Goal: Information Seeking & Learning: Learn about a topic

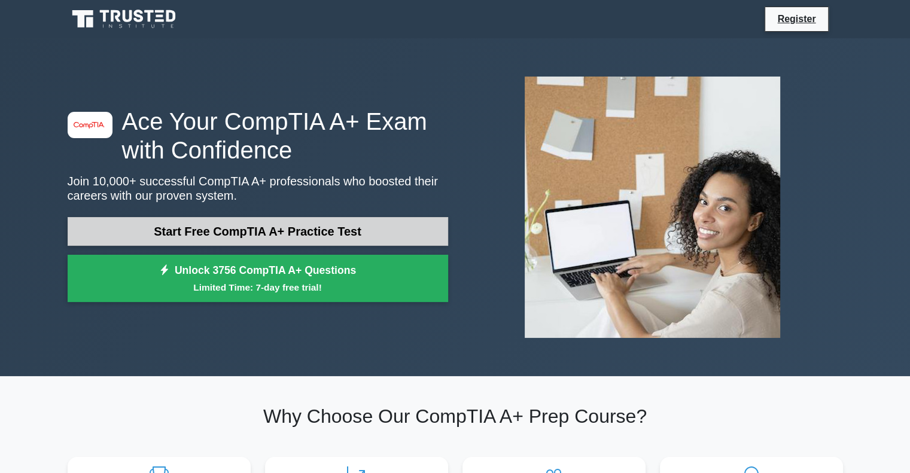
click at [218, 239] on link "Start Free CompTIA A+ Practice Test" at bounding box center [258, 231] width 380 height 29
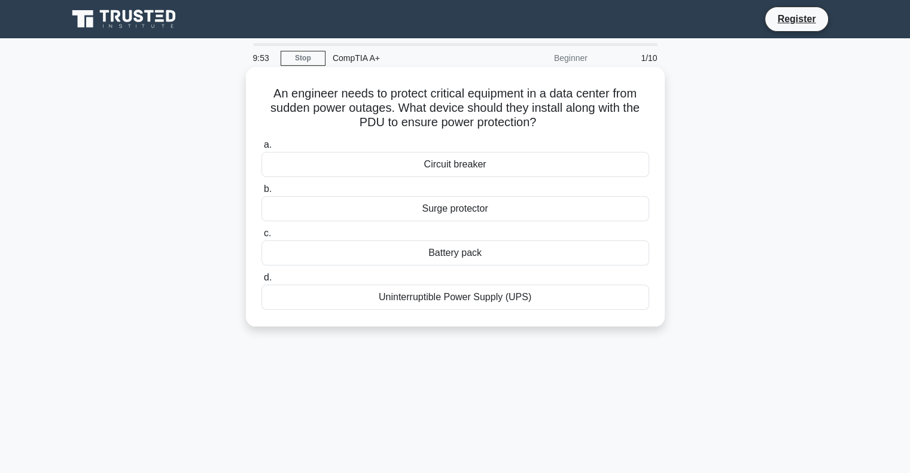
click at [454, 251] on div "Battery pack" at bounding box center [455, 252] width 388 height 25
click at [261, 237] on input "c. Battery pack" at bounding box center [261, 234] width 0 height 8
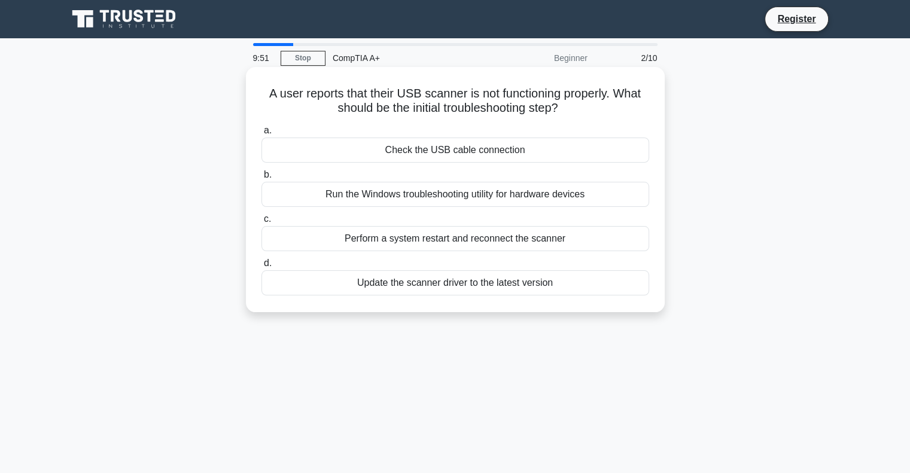
click at [481, 154] on div "Check the USB cable connection" at bounding box center [455, 150] width 388 height 25
click at [261, 135] on input "a. Check the USB cable connection" at bounding box center [261, 131] width 0 height 8
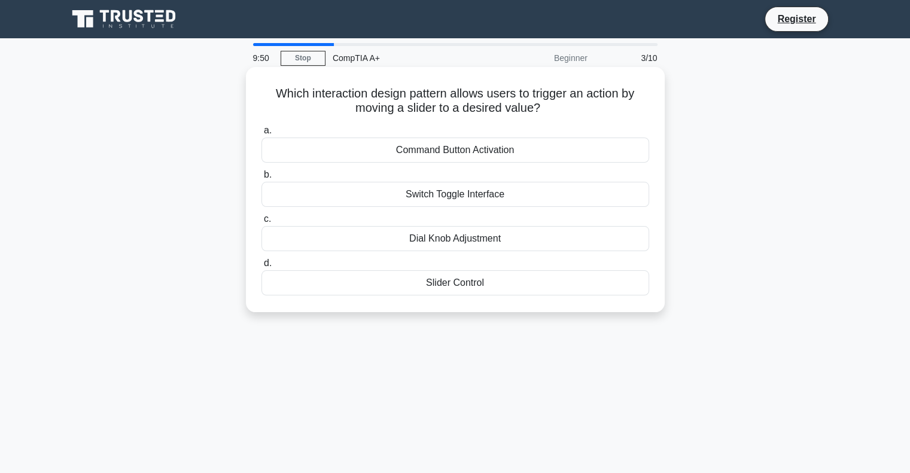
drag, startPoint x: 481, startPoint y: 154, endPoint x: 478, endPoint y: 160, distance: 6.2
click at [478, 160] on div "Command Button Activation" at bounding box center [455, 150] width 388 height 25
click at [261, 135] on input "a. Command Button Activation" at bounding box center [261, 131] width 0 height 8
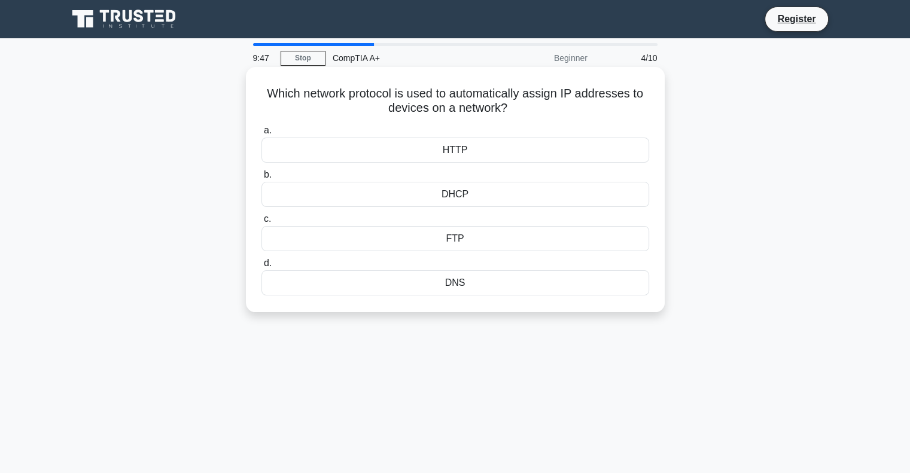
click at [478, 184] on div "DHCP" at bounding box center [455, 194] width 388 height 25
click at [261, 179] on input "b. DHCP" at bounding box center [261, 175] width 0 height 8
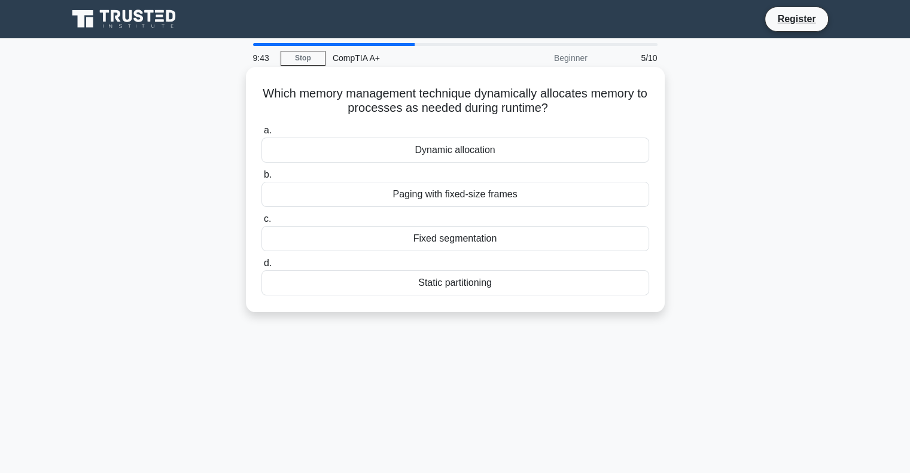
click at [487, 145] on div "Dynamic allocation" at bounding box center [455, 150] width 388 height 25
click at [261, 135] on input "a. Dynamic allocation" at bounding box center [261, 131] width 0 height 8
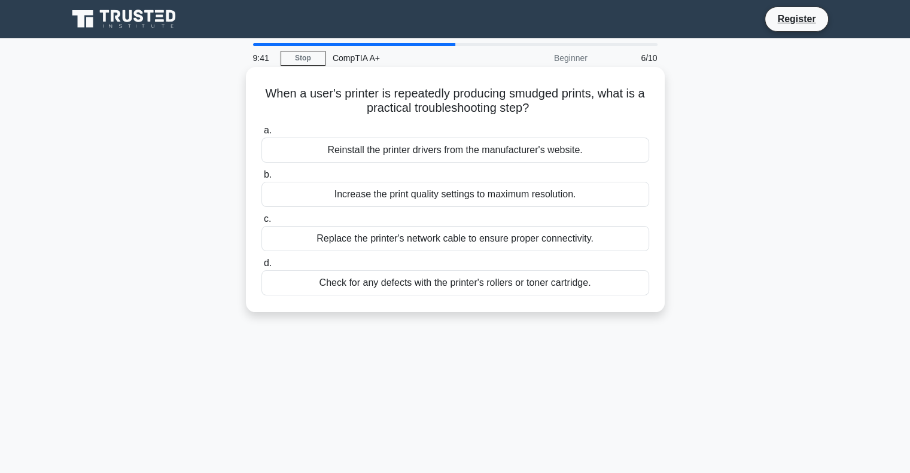
click at [466, 166] on div "a. Reinstall the printer drivers from the manufacturer's website. b. Increase t…" at bounding box center [455, 209] width 402 height 177
click at [479, 153] on div "Reinstall the printer drivers from the manufacturer's website." at bounding box center [455, 150] width 388 height 25
click at [261, 135] on input "a. Reinstall the printer drivers from the manufacturer's website." at bounding box center [261, 131] width 0 height 8
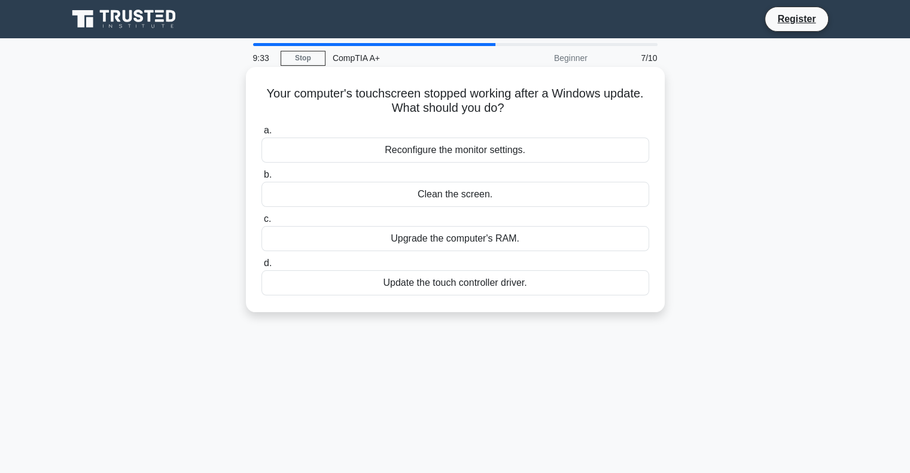
click at [494, 156] on div "Reconfigure the monitor settings." at bounding box center [455, 150] width 388 height 25
click at [261, 135] on input "a. Reconfigure the monitor settings." at bounding box center [261, 131] width 0 height 8
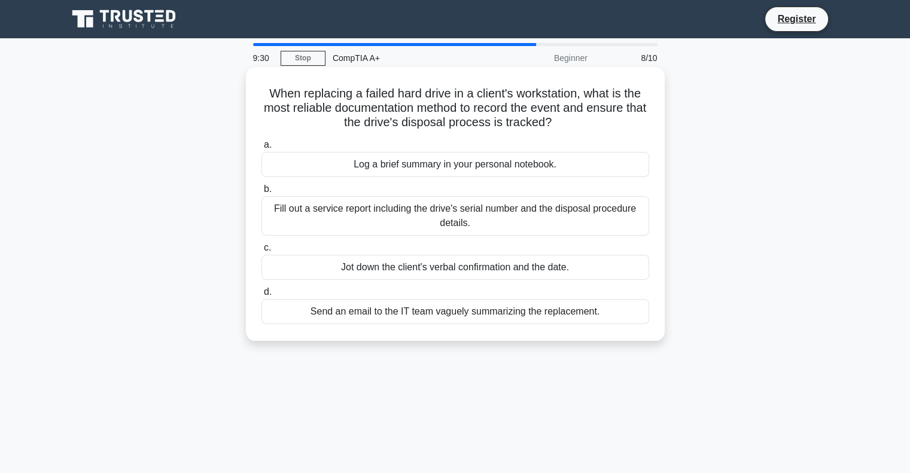
click at [479, 221] on div "Fill out a service report including the drive's serial number and the disposal …" at bounding box center [455, 215] width 388 height 39
click at [261, 193] on input "b. Fill out a service report including the drive's serial number and the dispos…" at bounding box center [261, 189] width 0 height 8
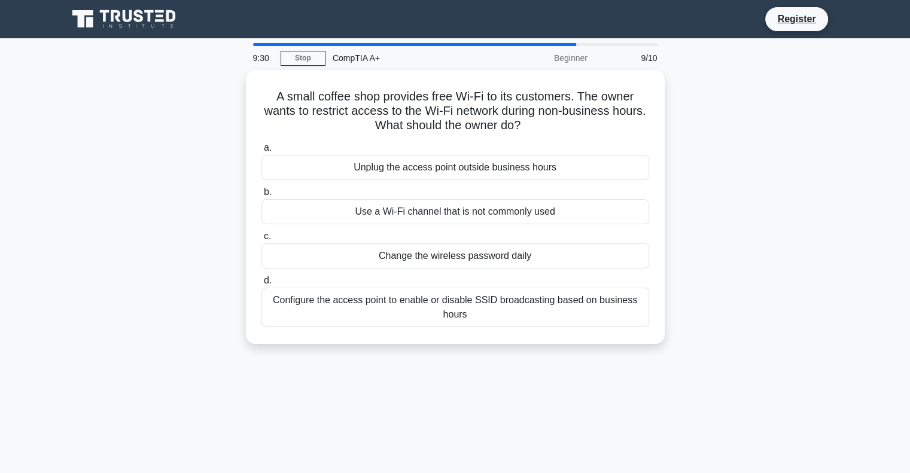
click at [479, 221] on div "Use a Wi-Fi channel that is not commonly used" at bounding box center [455, 211] width 388 height 25
click at [261, 196] on input "b. Use a Wi-Fi channel that is not commonly used" at bounding box center [261, 192] width 0 height 8
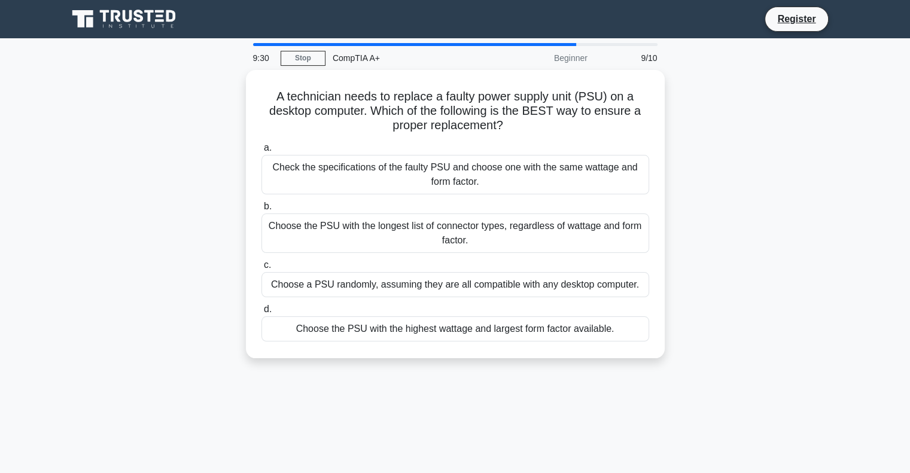
click at [479, 221] on div "Choose the PSU with the longest list of connector types, regardless of wattage …" at bounding box center [455, 233] width 388 height 39
click at [261, 211] on input "b. Choose the PSU with the longest list of connector types, regardless of watta…" at bounding box center [261, 207] width 0 height 8
